Goal: Check status

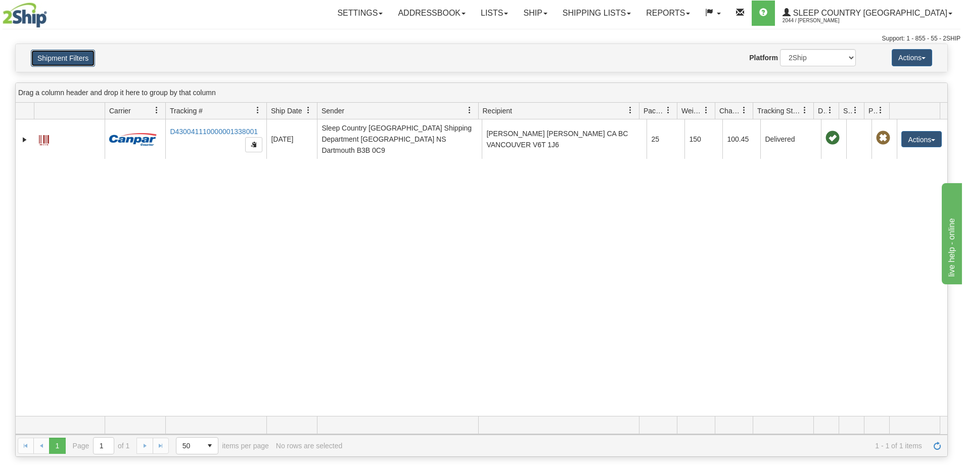
click at [39, 63] on button "Shipment Filters" at bounding box center [63, 58] width 64 height 17
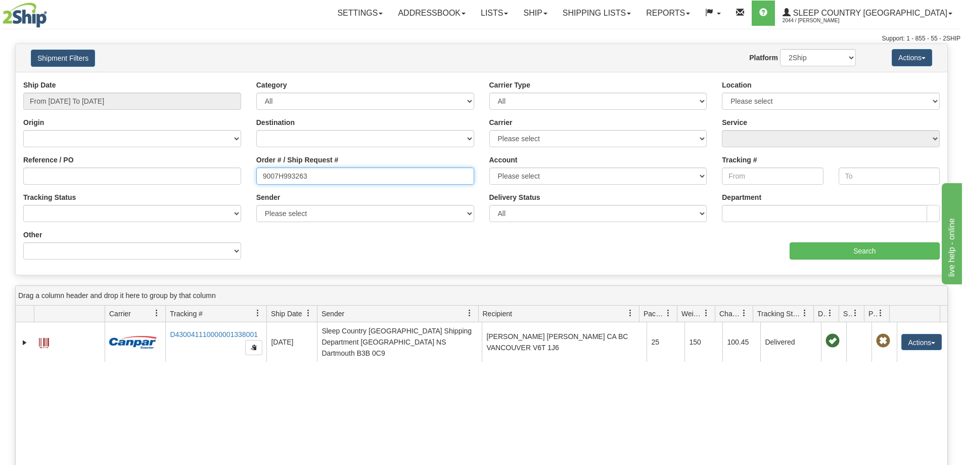
click at [320, 175] on input "9007H993263" at bounding box center [365, 175] width 218 height 17
paste input "I042269"
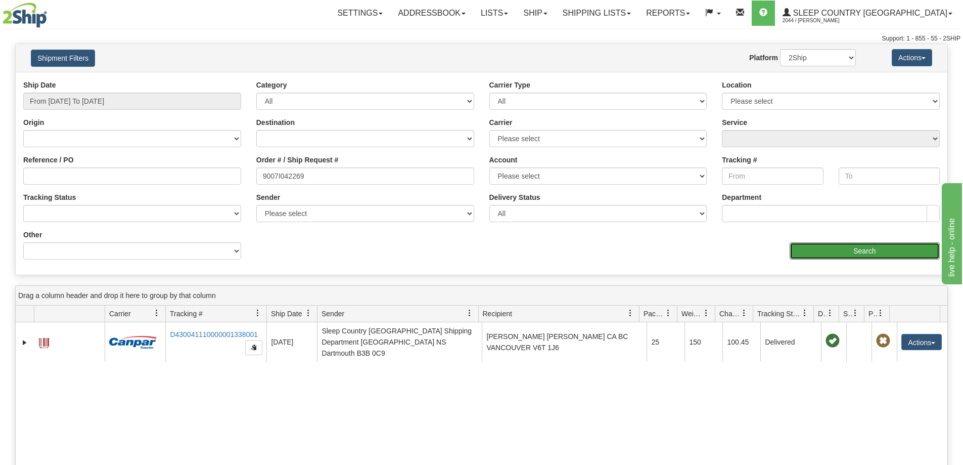
click at [835, 252] on input "Search" at bounding box center [865, 250] width 150 height 17
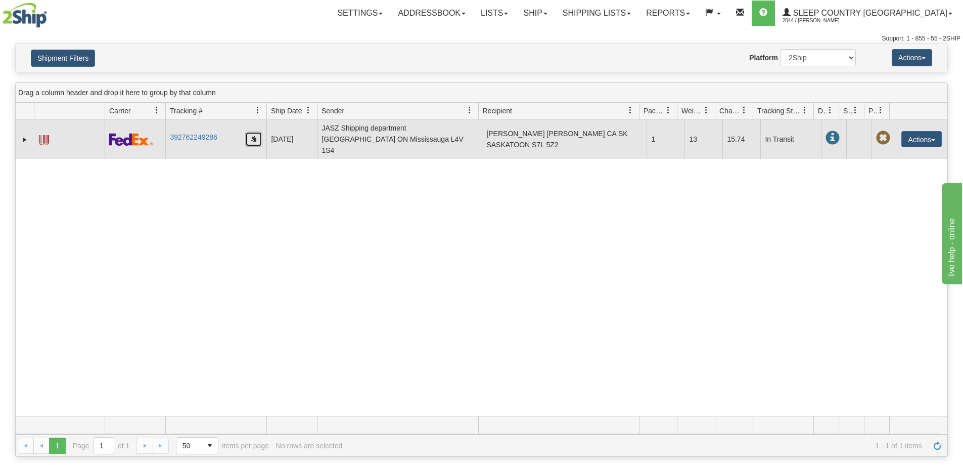
drag, startPoint x: 254, startPoint y: 136, endPoint x: 257, endPoint y: 131, distance: 6.6
click at [254, 136] on button "button" at bounding box center [253, 138] width 17 height 15
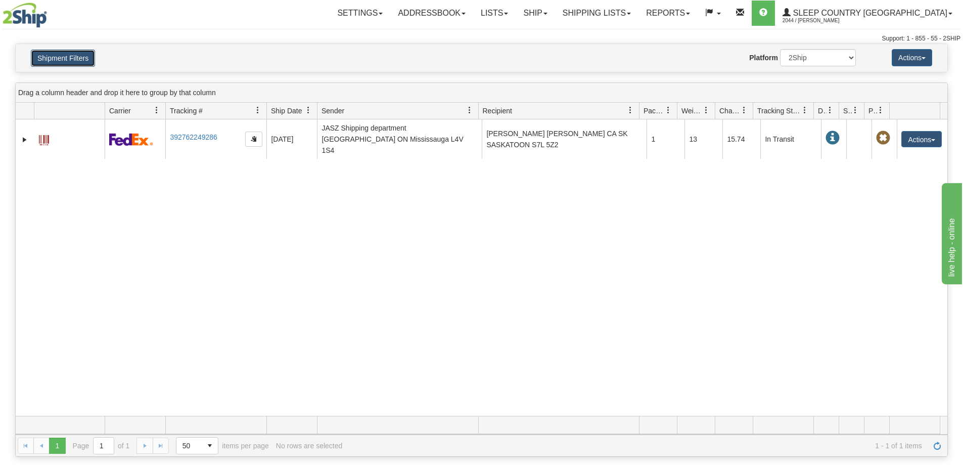
click at [61, 57] on button "Shipment Filters" at bounding box center [63, 58] width 64 height 17
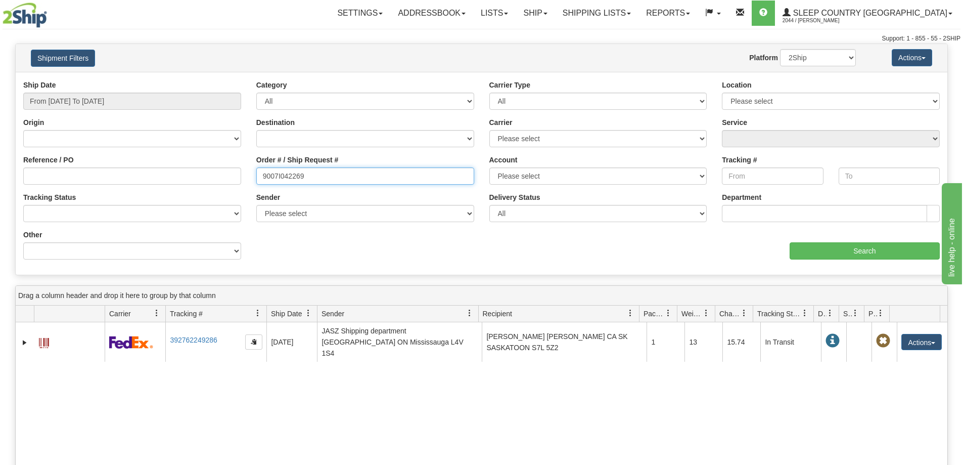
click at [336, 178] on input "9007I042269" at bounding box center [365, 175] width 218 height 17
paste input "0I041558"
type input "9000I041558"
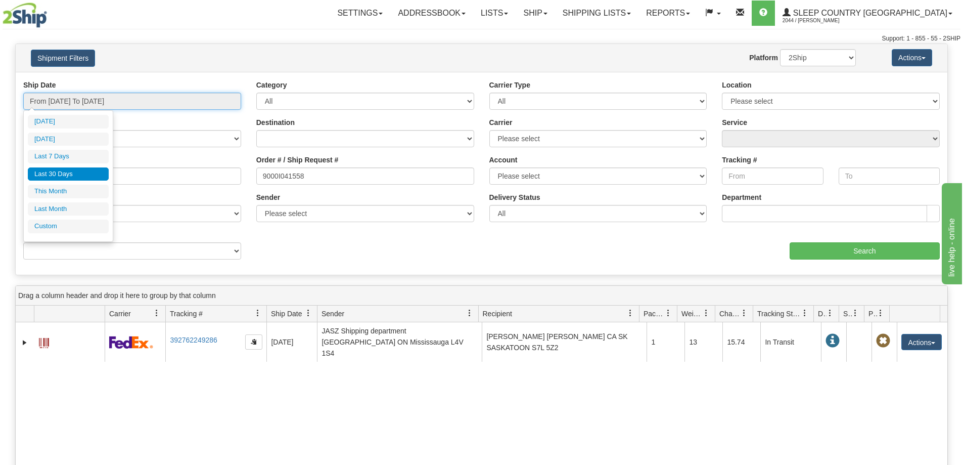
click at [184, 100] on input "From [DATE] To [DATE]" at bounding box center [132, 100] width 218 height 17
click at [87, 173] on li "Last 30 Days" at bounding box center [68, 174] width 81 height 14
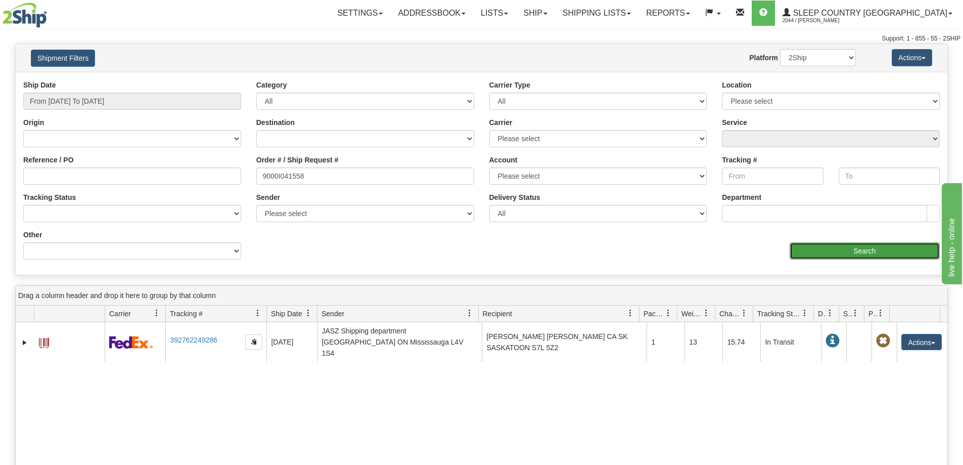
click at [830, 250] on input "Search" at bounding box center [865, 250] width 150 height 17
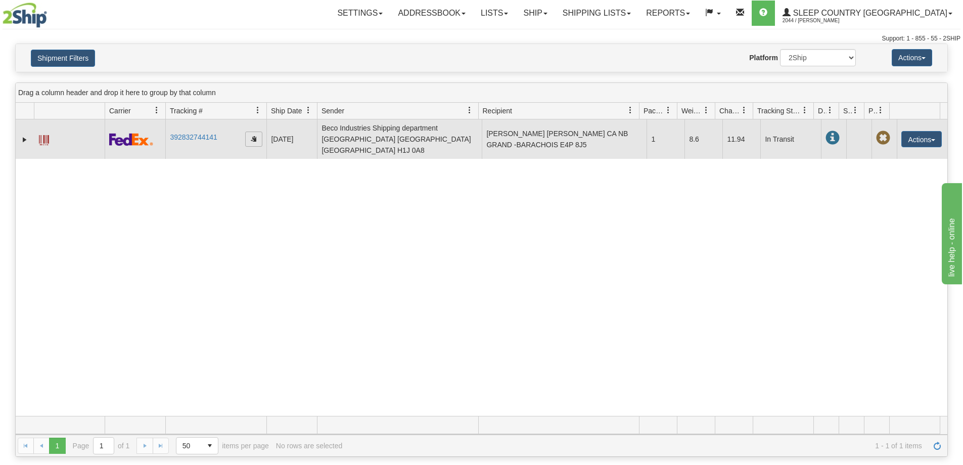
click at [252, 135] on span "button" at bounding box center [254, 138] width 6 height 6
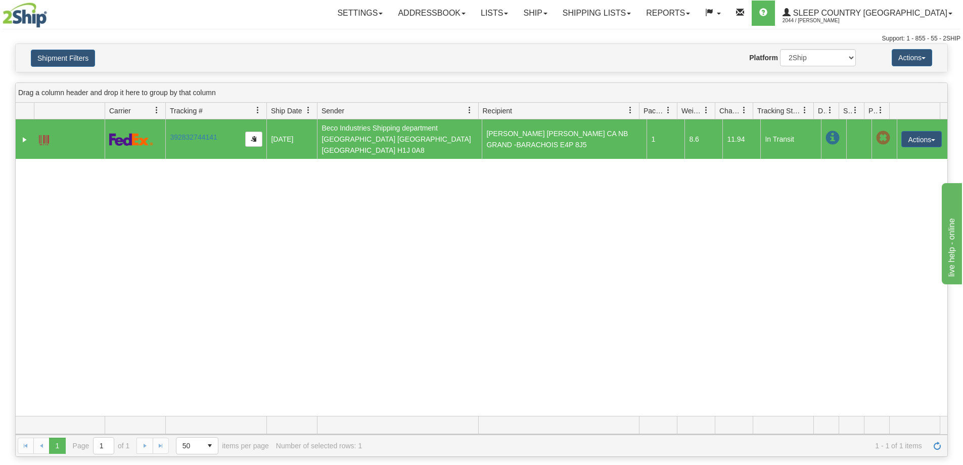
click at [754, 252] on div "31546625 2044 392832744141 [DATE] [DATE] 07:17:53 PM Beco Industries Shipping d…" at bounding box center [482, 267] width 932 height 296
click at [757, 209] on div "31546625 2044 392832744141 [DATE] [DATE] 07:17:53 PM Beco Industries Shipping d…" at bounding box center [482, 267] width 932 height 296
drag, startPoint x: 728, startPoint y: 217, endPoint x: 727, endPoint y: 222, distance: 5.8
click at [728, 217] on div "31546625 2044 392832744141 [DATE] [DATE] 07:17:53 PM Beco Industries Shipping d…" at bounding box center [482, 267] width 932 height 296
click at [255, 135] on span "button" at bounding box center [254, 138] width 6 height 6
